Goal: Information Seeking & Learning: Find specific fact

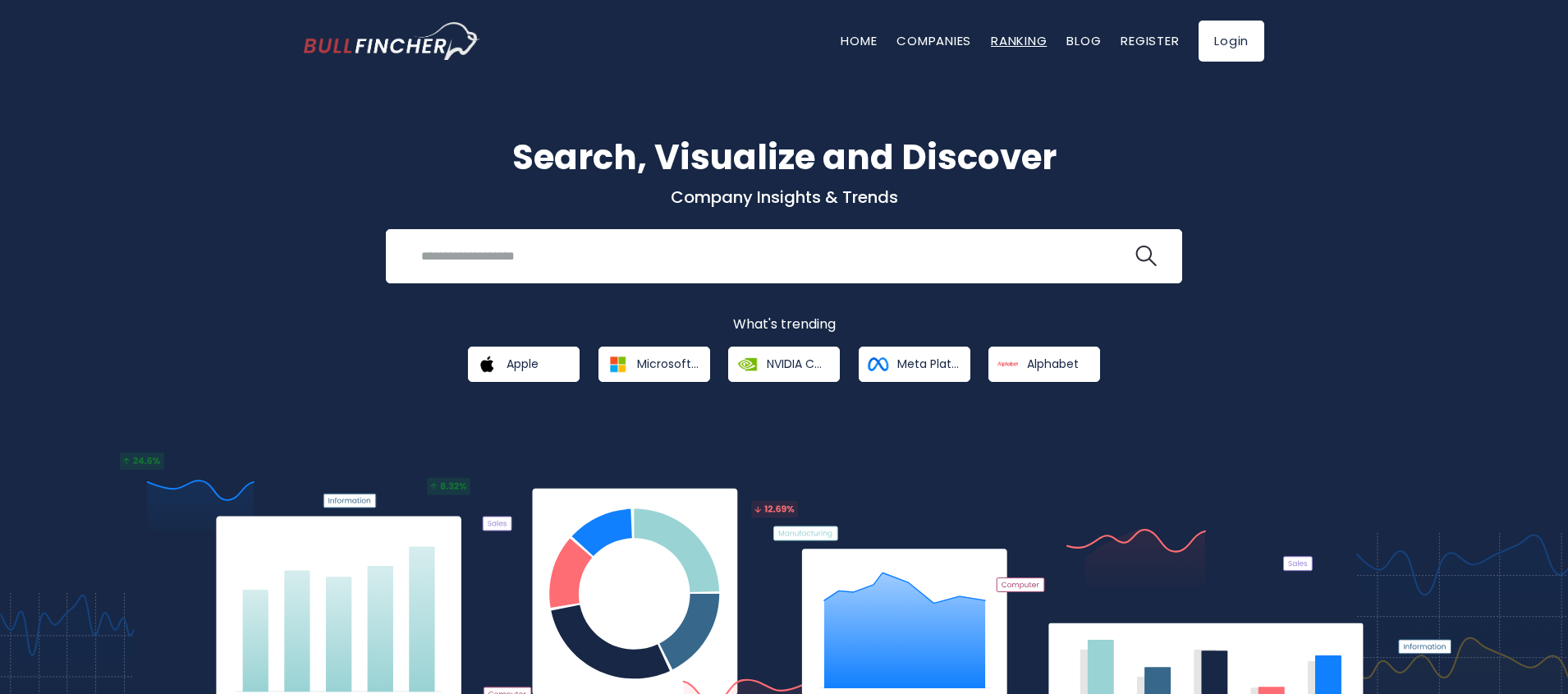
click at [1028, 41] on link "Ranking" at bounding box center [1018, 41] width 55 height 17
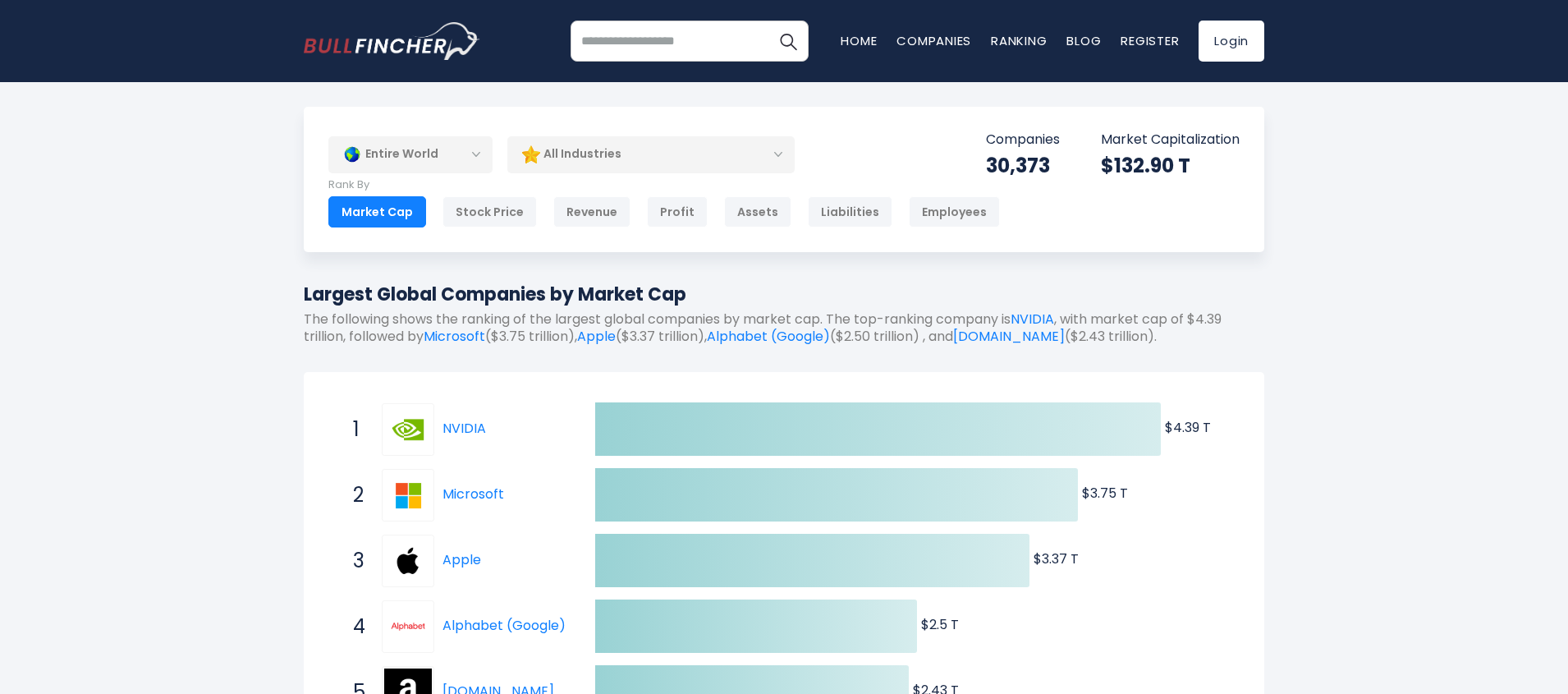
click at [414, 153] on div "Entire World" at bounding box center [411, 155] width 164 height 38
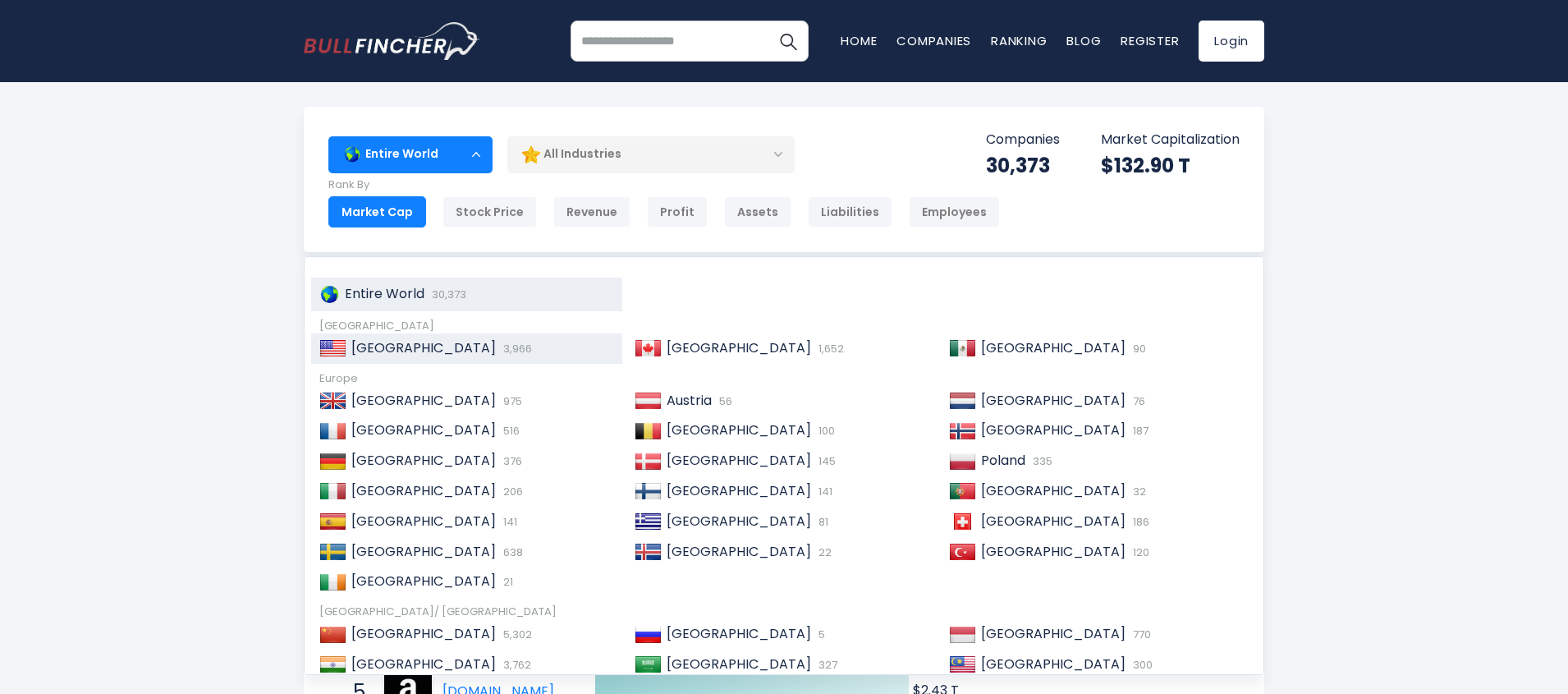
click at [408, 347] on span "[GEOGRAPHIC_DATA]" at bounding box center [423, 348] width 145 height 19
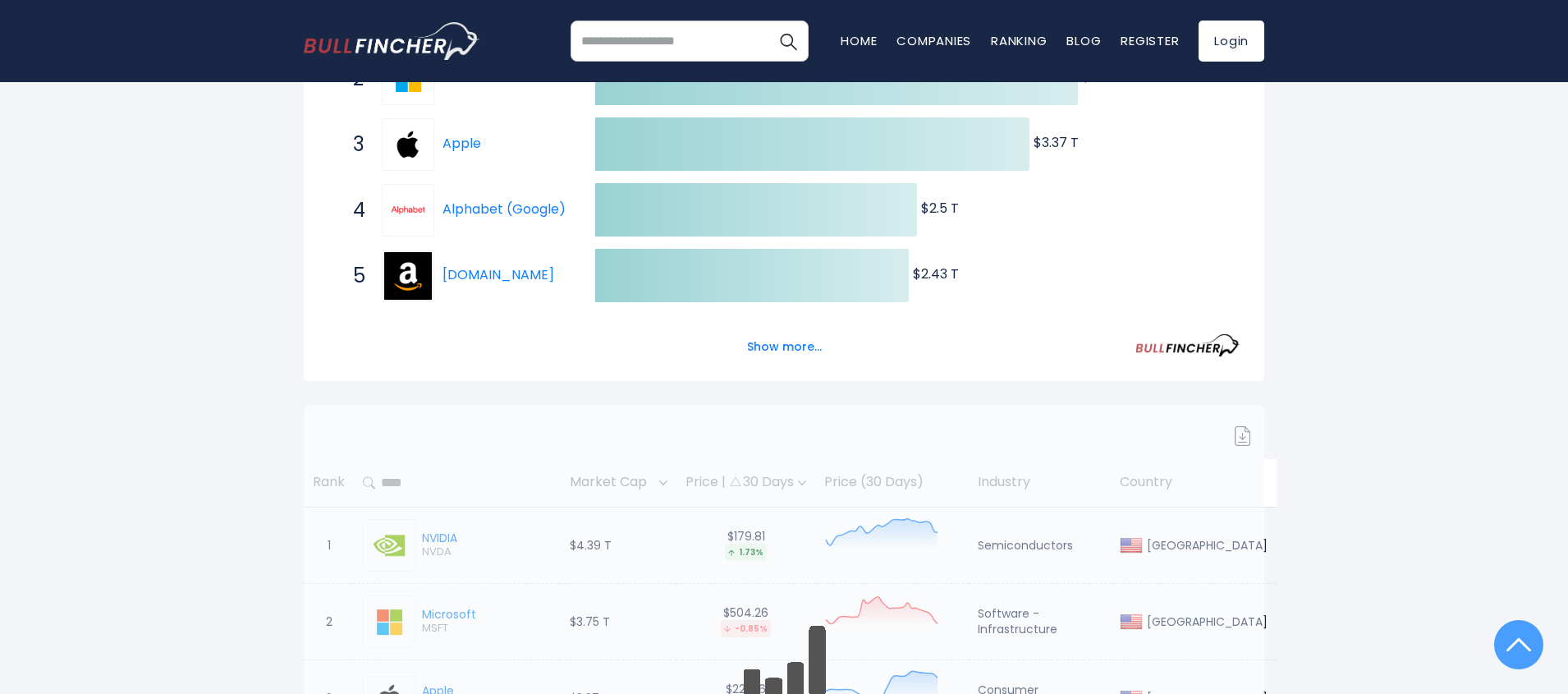
scroll to position [690, 0]
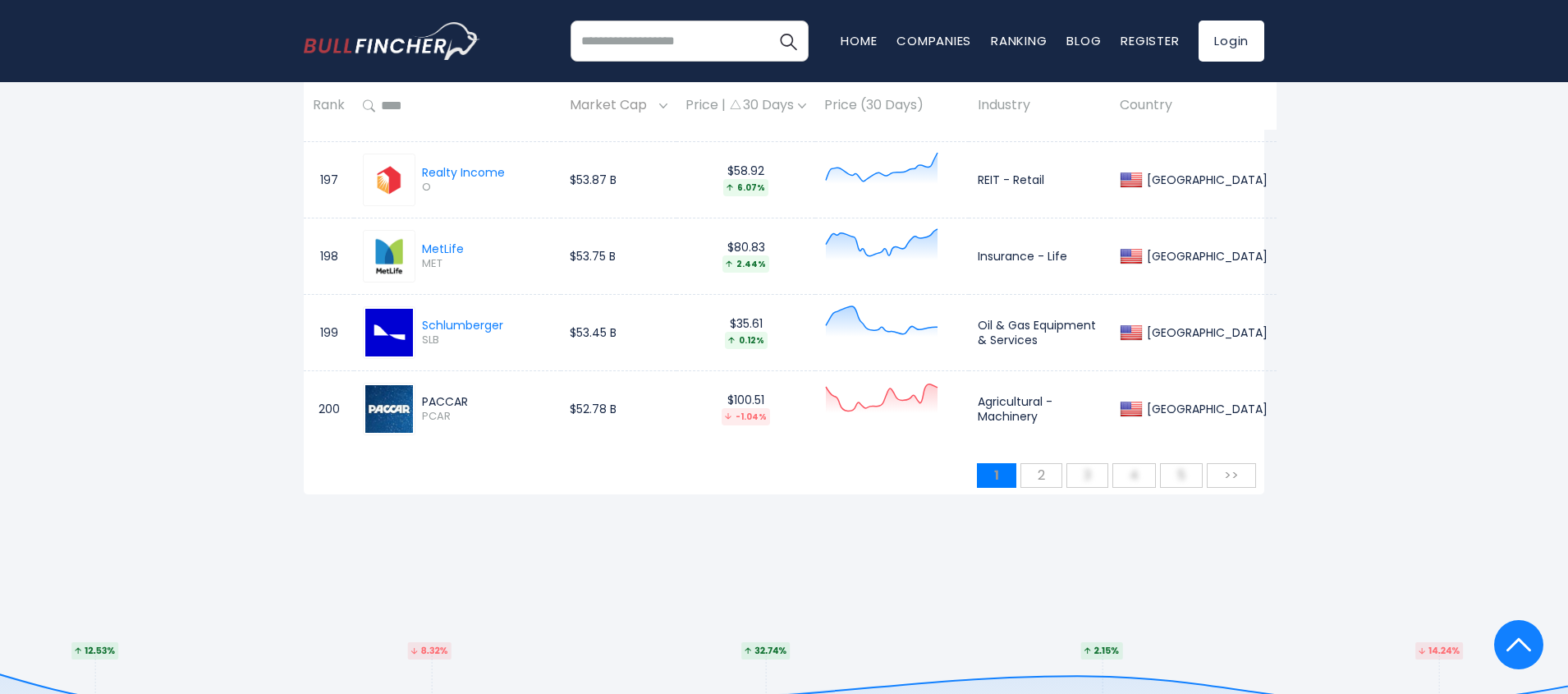
scroll to position [15749, 0]
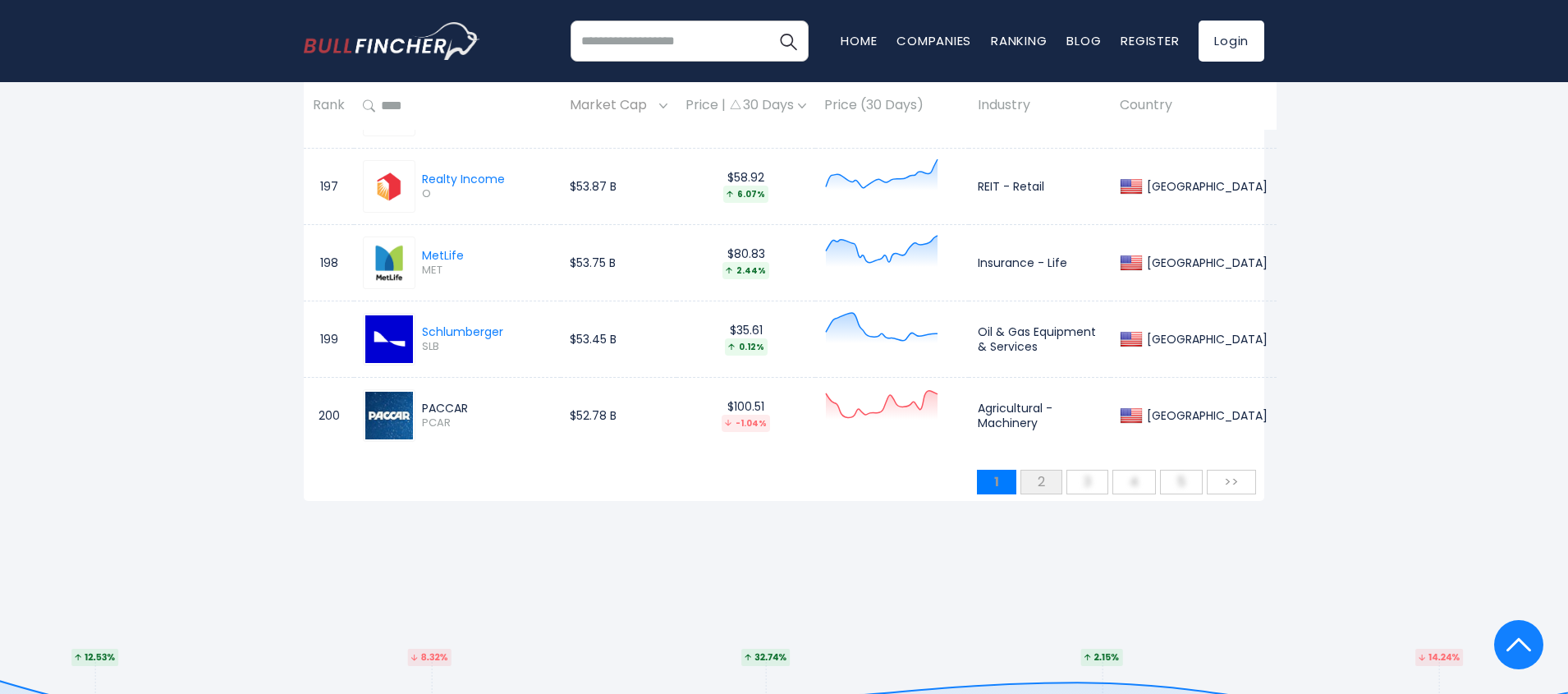
click at [1036, 492] on span "2" at bounding box center [1041, 481] width 24 height 27
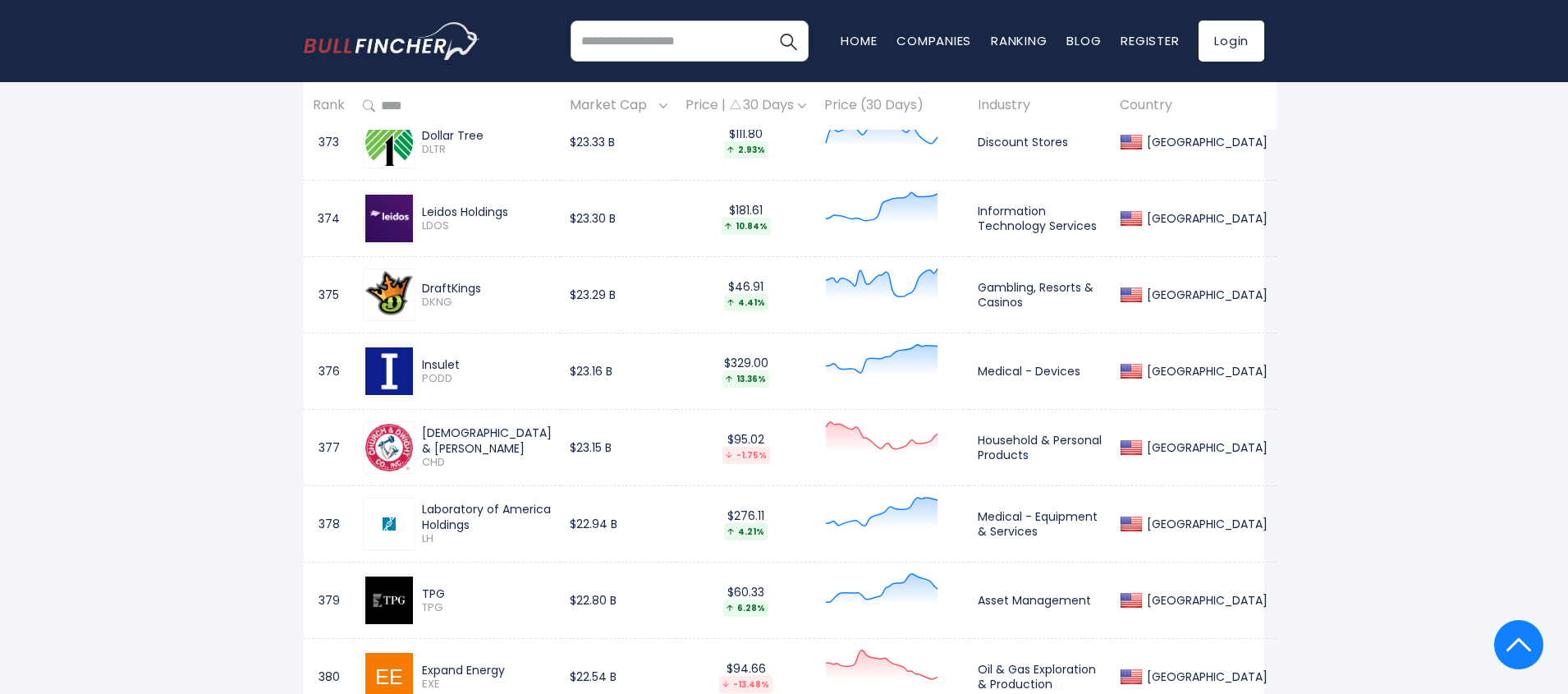
scroll to position [13814, 0]
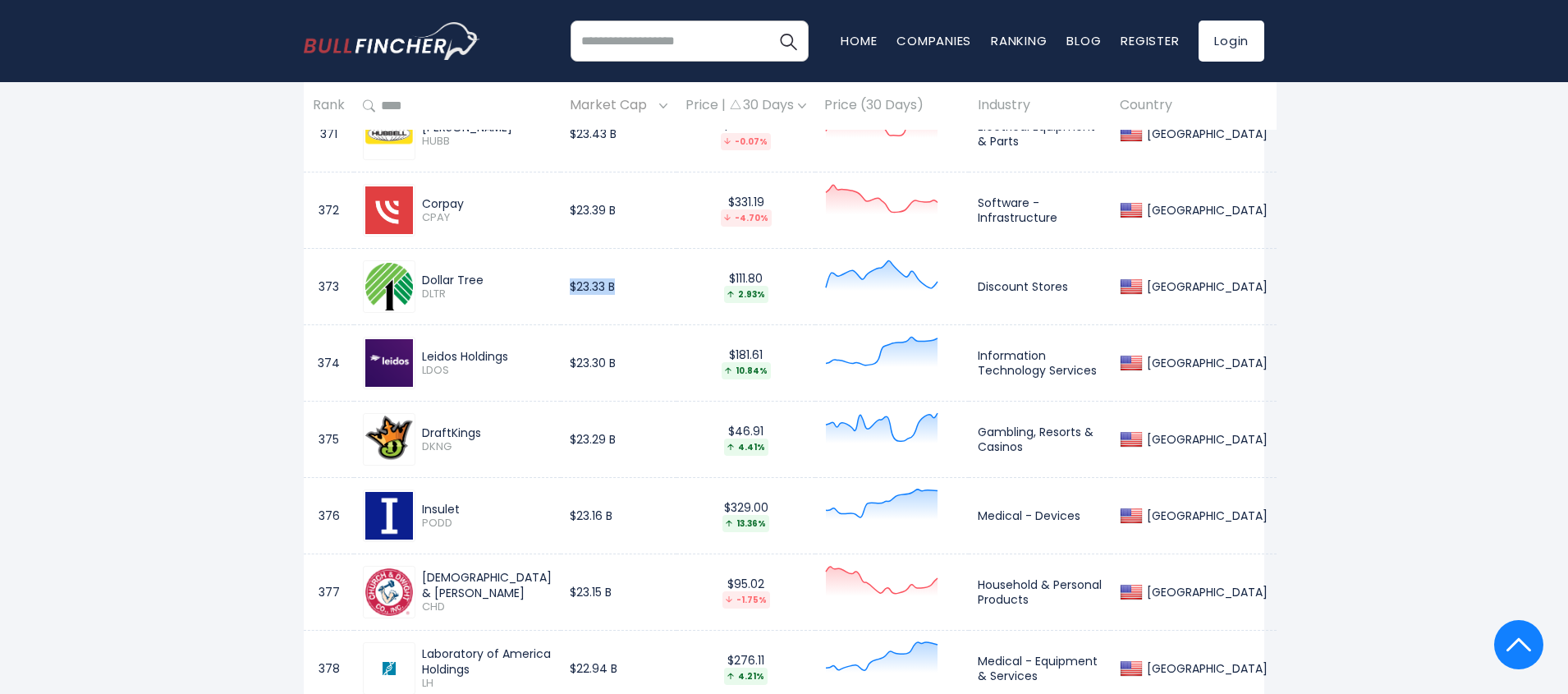
drag, startPoint x: 562, startPoint y: 284, endPoint x: 635, endPoint y: 291, distance: 73.3
click at [635, 291] on td "$23.33 B" at bounding box center [618, 287] width 116 height 76
drag, startPoint x: 568, startPoint y: 446, endPoint x: 629, endPoint y: 451, distance: 61.2
click at [629, 451] on td "$23.29 B" at bounding box center [618, 440] width 116 height 76
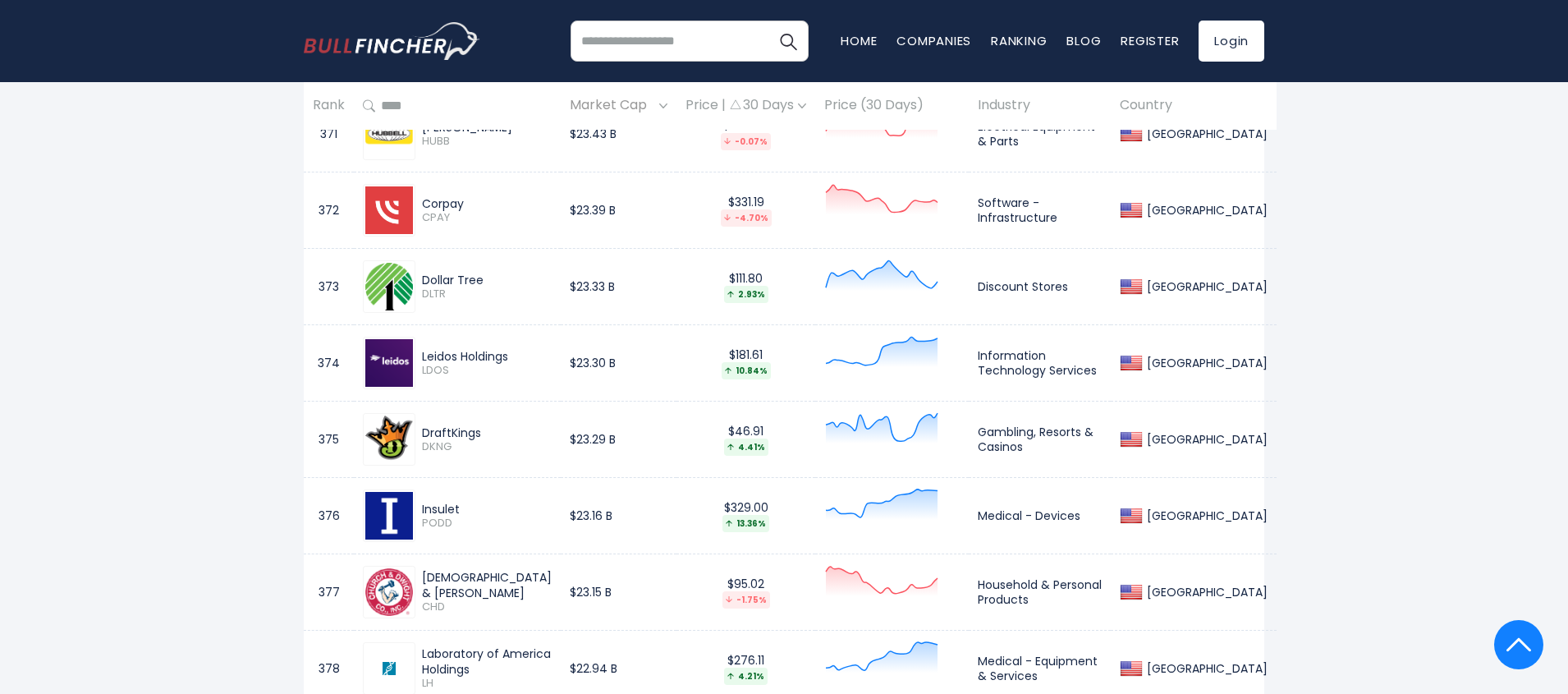
drag, startPoint x: 426, startPoint y: 282, endPoint x: 493, endPoint y: 291, distance: 67.6
click at [493, 287] on div "Dollar Tree" at bounding box center [487, 280] width 130 height 15
click at [551, 301] on span "DLTR" at bounding box center [487, 294] width 130 height 14
drag, startPoint x: 563, startPoint y: 288, endPoint x: 618, endPoint y: 291, distance: 55.1
click at [618, 291] on td "$23.33 B" at bounding box center [618, 287] width 116 height 76
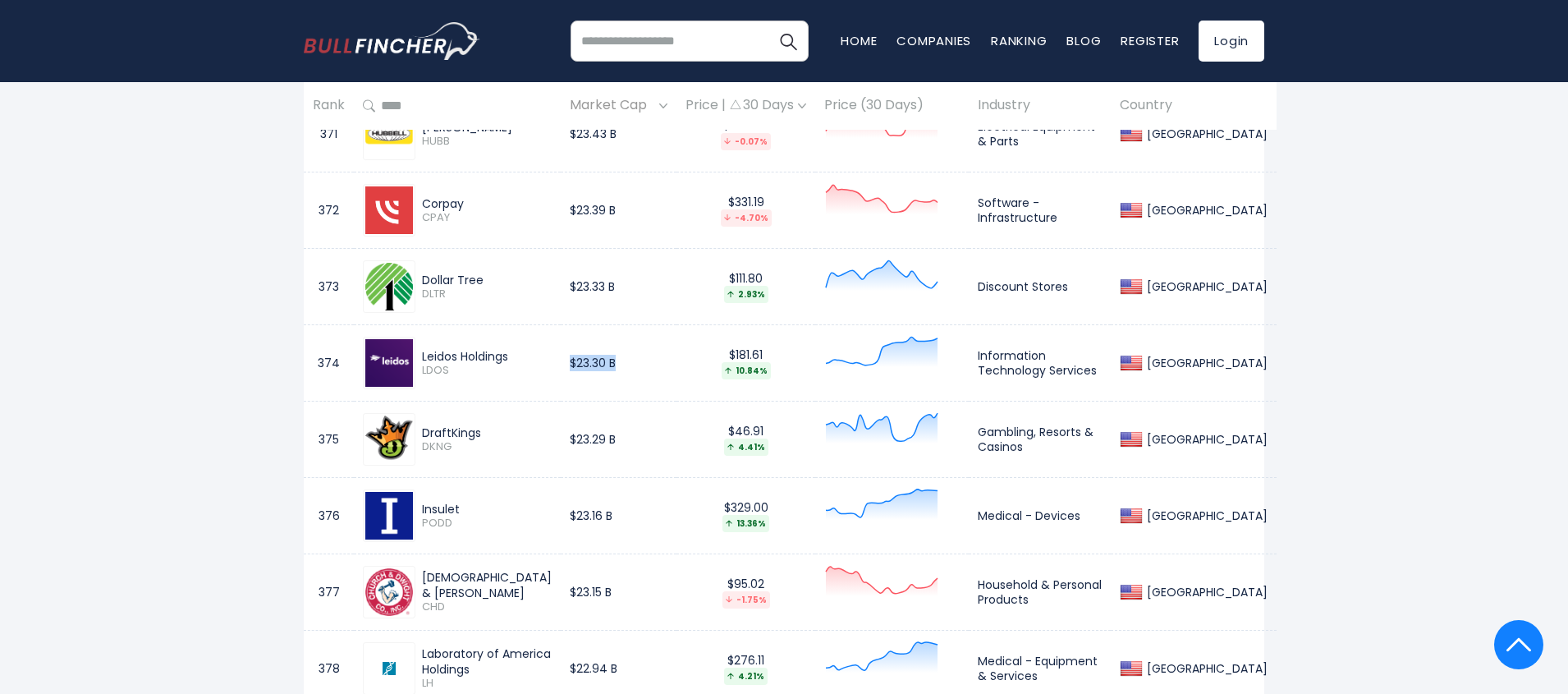
drag, startPoint x: 575, startPoint y: 367, endPoint x: 617, endPoint y: 367, distance: 42.0
click at [617, 367] on td "$23.30 B" at bounding box center [618, 364] width 116 height 76
click at [627, 367] on td "$23.30 B" at bounding box center [618, 364] width 116 height 76
drag, startPoint x: 477, startPoint y: 440, endPoint x: 409, endPoint y: 440, distance: 68.0
click at [409, 440] on div "DraftKings DKNG" at bounding box center [457, 439] width 189 height 52
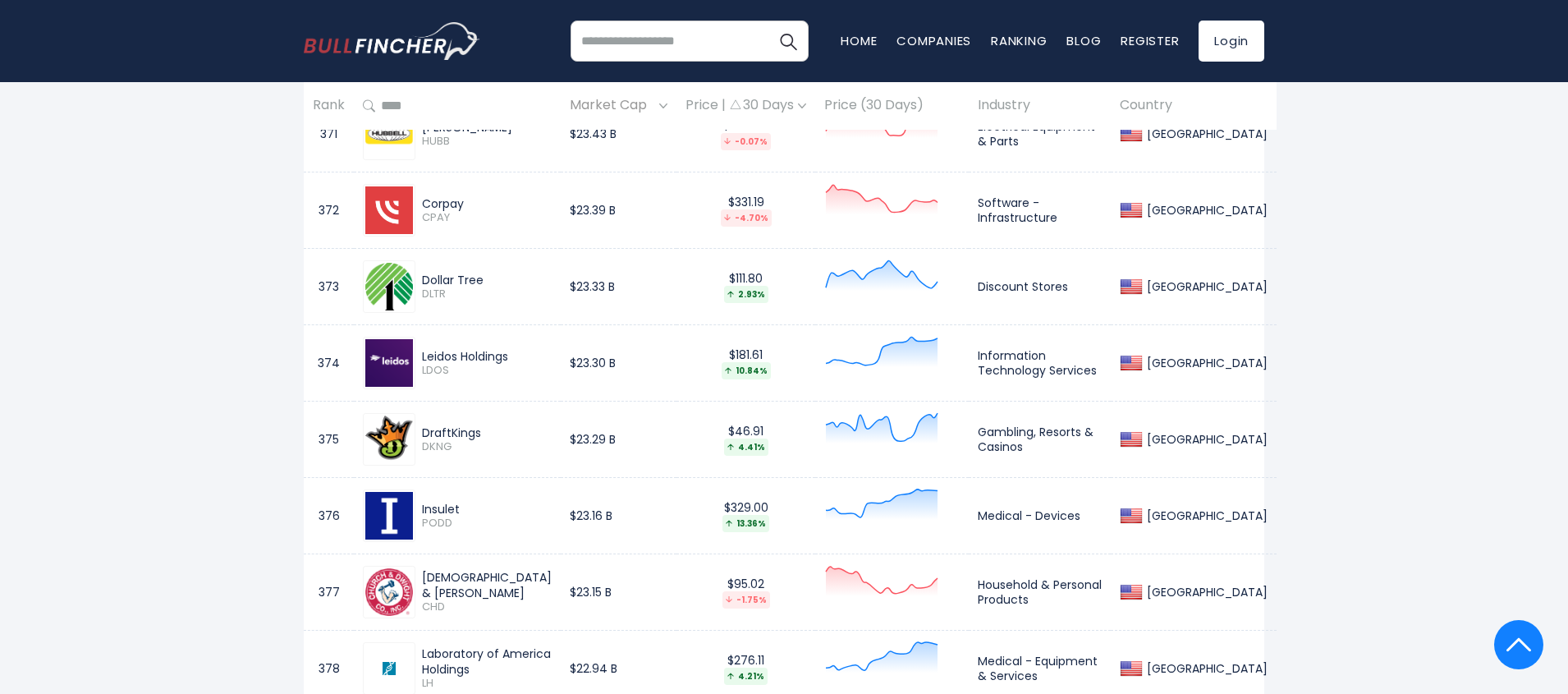
click at [489, 436] on div "DraftKings" at bounding box center [487, 433] width 130 height 15
drag, startPoint x: 488, startPoint y: 436, endPoint x: 421, endPoint y: 439, distance: 67.1
click at [421, 439] on div "DraftKings DKNG" at bounding box center [483, 440] width 137 height 29
copy div "DraftKings"
